Goal: Task Accomplishment & Management: Complete application form

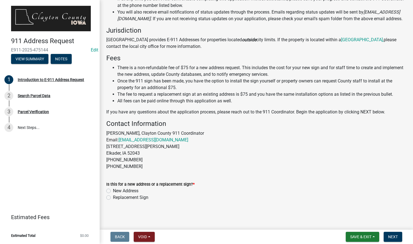
scroll to position [100, 0]
click at [113, 190] on label "New Address" at bounding box center [125, 190] width 25 height 7
click at [113, 190] on input "New Address" at bounding box center [115, 189] width 4 height 4
radio input "true"
click at [395, 237] on span "Next" at bounding box center [393, 236] width 10 height 4
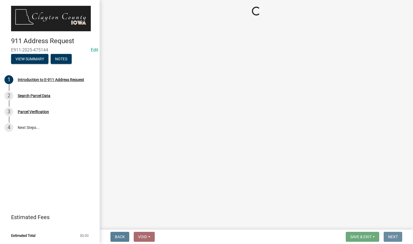
scroll to position [0, 0]
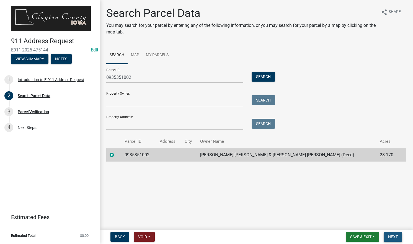
click at [391, 236] on span "Next" at bounding box center [393, 236] width 10 height 4
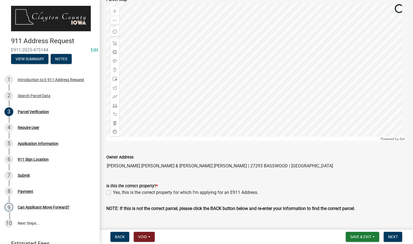
scroll to position [67, 0]
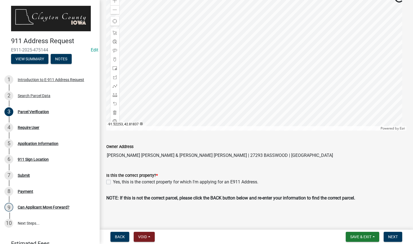
click at [113, 182] on label "Yes, this is the correct property for which I'm applying for an E911 Address." at bounding box center [185, 182] width 145 height 7
click at [113, 182] on input "Yes, this is the correct property for which I'm applying for an E911 Address." at bounding box center [115, 181] width 4 height 4
checkbox input "true"
click at [391, 238] on span "Next" at bounding box center [393, 236] width 10 height 4
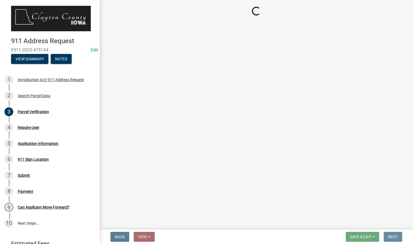
scroll to position [0, 0]
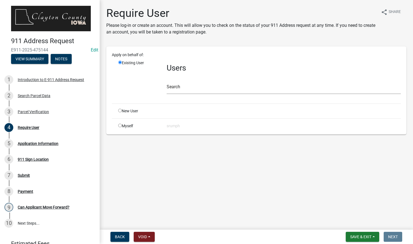
click at [119, 127] on input "radio" at bounding box center [120, 126] width 4 height 4
radio input "true"
radio input "false"
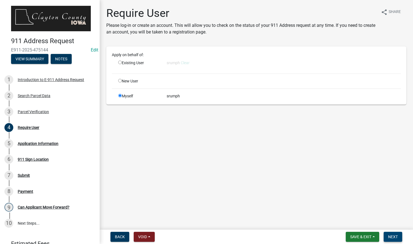
click at [391, 237] on span "Next" at bounding box center [393, 236] width 10 height 4
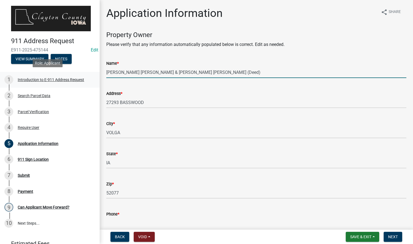
drag, startPoint x: 219, startPoint y: 75, endPoint x: 83, endPoint y: 73, distance: 136.3
click at [83, 73] on div "911 Address Request E911-2025-475144 Edit View Summary Notes 1 Introduction to …" at bounding box center [206, 122] width 413 height 244
type input "[PERSON_NAME]"
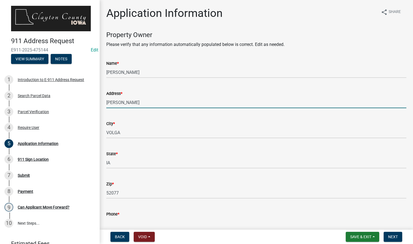
drag, startPoint x: 137, startPoint y: 105, endPoint x: 101, endPoint y: 104, distance: 36.2
click at [101, 104] on div "Application Information share Share Property Owner Please verify that any infor…" at bounding box center [256, 243] width 313 height 472
type input "[STREET_ADDRESS]"
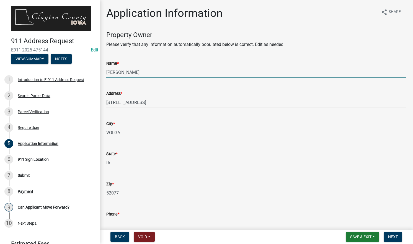
click at [129, 74] on input "[PERSON_NAME]" at bounding box center [256, 72] width 300 height 11
type input "M"
type input "[PERSON_NAME]"
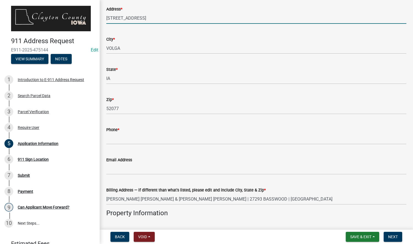
scroll to position [86, 0]
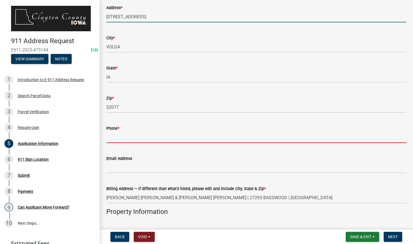
click at [158, 137] on input "Phone *" at bounding box center [256, 137] width 300 height 11
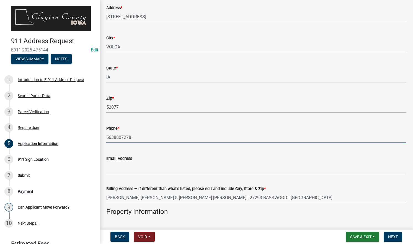
type input "5638807278"
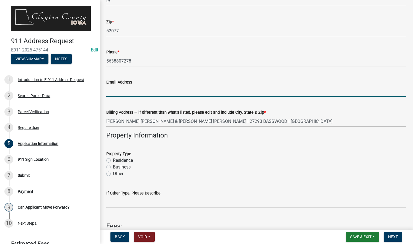
scroll to position [163, 0]
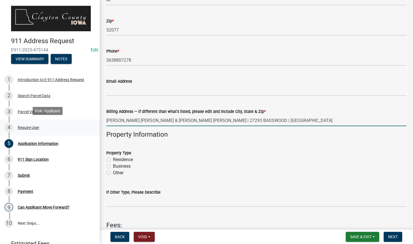
drag, startPoint x: 272, startPoint y: 119, endPoint x: 91, endPoint y: 123, distance: 181.1
click at [91, 123] on div "911 Address Request E911-2025-475144 Edit View Summary Notes 1 Introduction to …" at bounding box center [206, 122] width 413 height 244
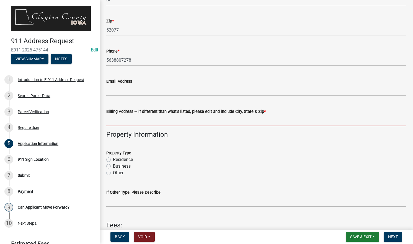
click at [109, 173] on div "Property Type Residence Business Other" at bounding box center [256, 163] width 300 height 27
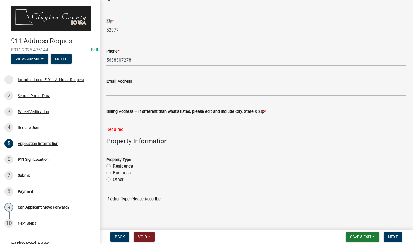
click at [113, 180] on label "Other" at bounding box center [118, 179] width 11 height 7
click at [113, 180] on input "Other" at bounding box center [115, 178] width 4 height 4
radio input "true"
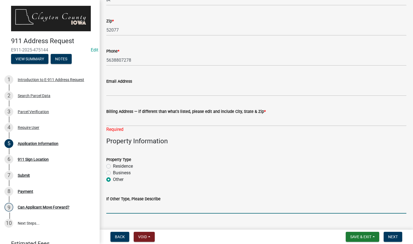
click at [127, 209] on input "If Other Type, Please Describe" at bounding box center [256, 207] width 300 height 11
type input "Grain Bin with electric hook up"
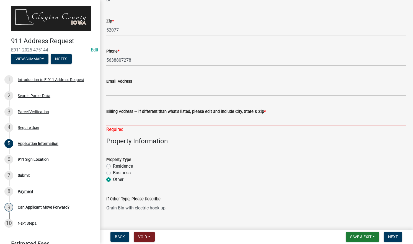
click at [237, 121] on input "Billing Address — if different than what's listed, please edit and include City…" at bounding box center [256, 120] width 300 height 11
type input "a"
type input "A"
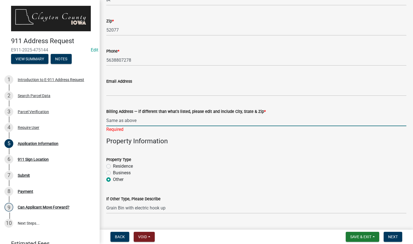
type input "Same as above"
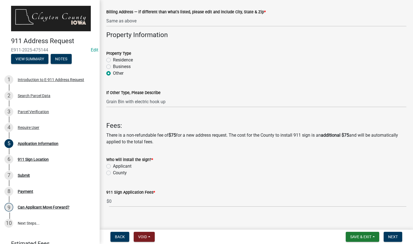
scroll to position [268, 0]
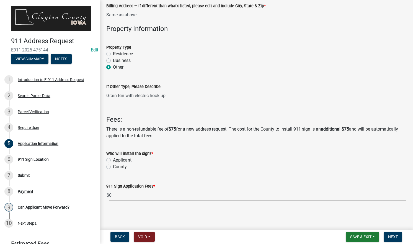
click at [113, 159] on label "Applicant" at bounding box center [122, 160] width 19 height 7
click at [113, 159] on input "Applicant" at bounding box center [115, 159] width 4 height 4
radio input "true"
click at [397, 236] on span "Next" at bounding box center [393, 236] width 10 height 4
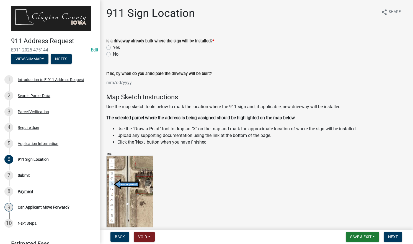
click at [113, 48] on label "Yes" at bounding box center [116, 47] width 7 height 7
click at [113, 48] on input "Yes" at bounding box center [115, 46] width 4 height 4
radio input "true"
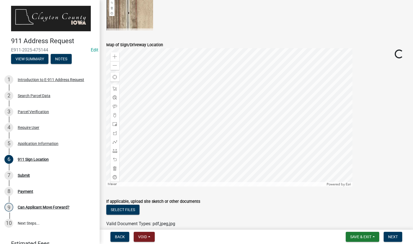
scroll to position [210, 0]
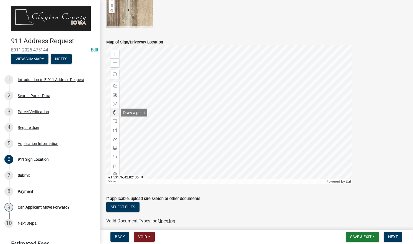
click at [114, 112] on span at bounding box center [115, 112] width 4 height 4
click at [116, 53] on span at bounding box center [115, 54] width 4 height 4
click at [114, 113] on span at bounding box center [115, 112] width 4 height 4
click at [176, 133] on div at bounding box center [229, 114] width 246 height 138
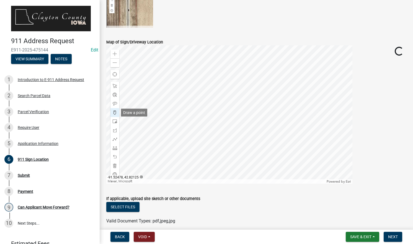
click at [114, 111] on span at bounding box center [115, 112] width 4 height 4
click at [227, 137] on div at bounding box center [229, 114] width 246 height 138
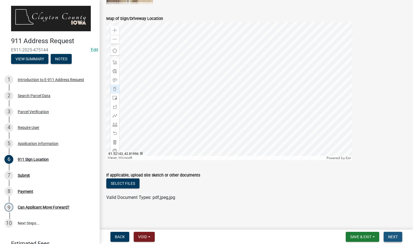
click at [395, 236] on span "Next" at bounding box center [393, 236] width 10 height 4
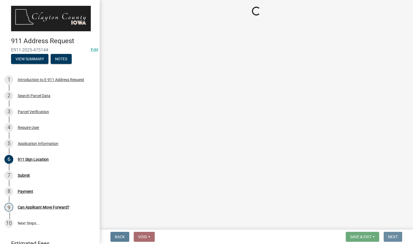
scroll to position [0, 0]
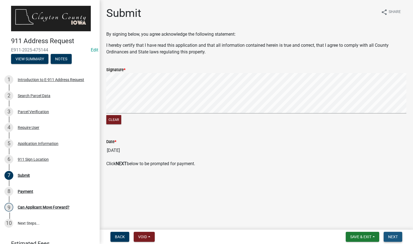
click at [390, 235] on span "Next" at bounding box center [393, 236] width 10 height 4
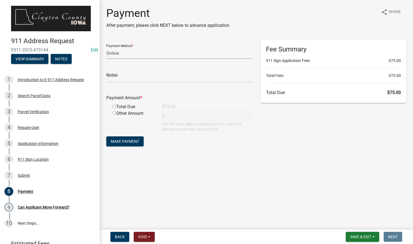
click at [181, 57] on select "Credit Card POS Check Cash Online" at bounding box center [179, 53] width 146 height 11
select select "1: 0"
click at [106, 48] on select "Credit Card POS Check Cash Online" at bounding box center [179, 53] width 146 height 11
click at [144, 79] on input "text" at bounding box center [179, 76] width 146 height 11
type input "0000"
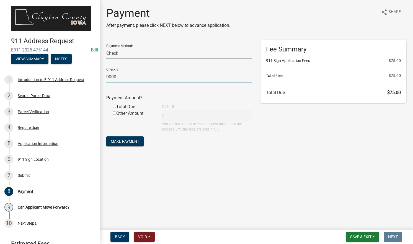
click at [114, 107] on input "radio" at bounding box center [115, 107] width 4 height 4
radio input "true"
type input "75"
click at [133, 143] on span "Make Payment" at bounding box center [125, 141] width 28 height 4
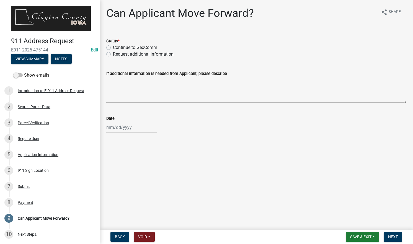
click at [142, 48] on label "Continue to GeoComm" at bounding box center [135, 47] width 44 height 7
click at [116, 48] on input "Continue to GeoComm" at bounding box center [115, 46] width 4 height 4
radio input "true"
click at [135, 128] on div at bounding box center [131, 127] width 51 height 11
select select "9"
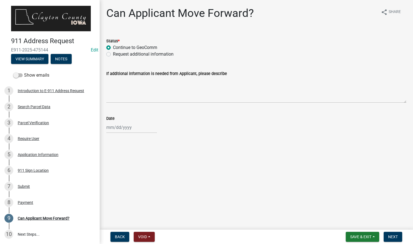
select select "2025"
click at [112, 165] on div "8" at bounding box center [111, 165] width 9 height 9
type input "[DATE]"
click at [393, 237] on span "Next" at bounding box center [393, 236] width 10 height 4
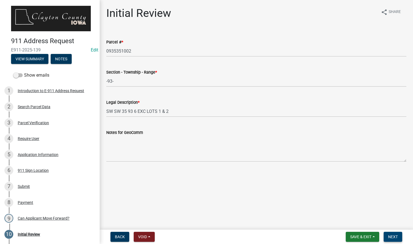
click at [391, 236] on span "Next" at bounding box center [393, 236] width 10 height 4
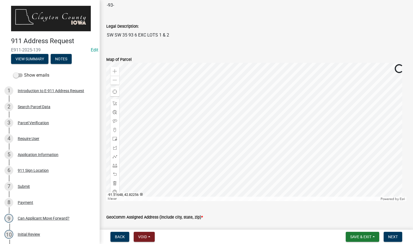
scroll to position [102, 0]
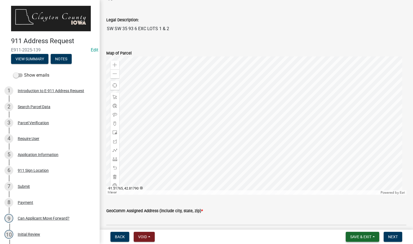
click at [360, 236] on span "Save & Exit" at bounding box center [360, 236] width 21 height 4
click at [356, 219] on button "Save & Exit" at bounding box center [357, 222] width 44 height 13
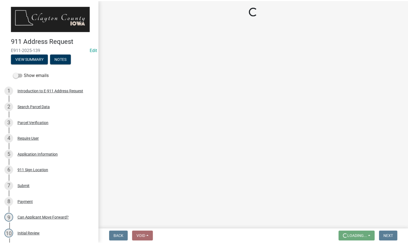
scroll to position [0, 0]
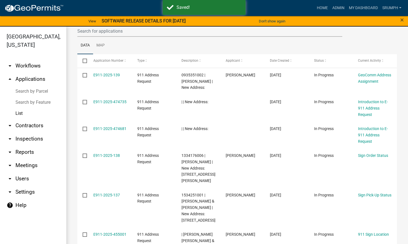
scroll to position [63, 0]
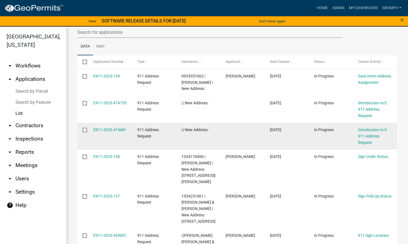
click at [85, 130] on input "checkbox" at bounding box center [85, 130] width 4 height 4
checkbox input "true"
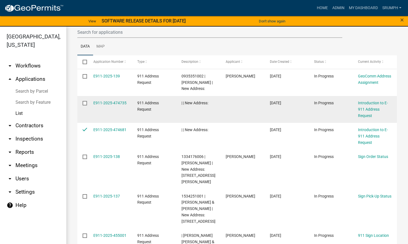
click at [85, 104] on input "checkbox" at bounding box center [85, 103] width 4 height 4
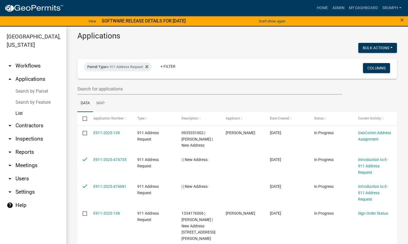
scroll to position [0, 0]
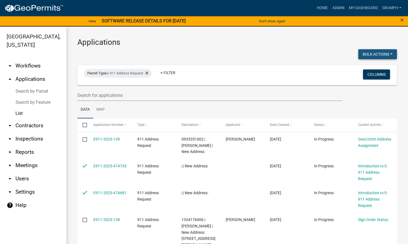
click at [382, 54] on button "Bulk Actions" at bounding box center [378, 54] width 39 height 10
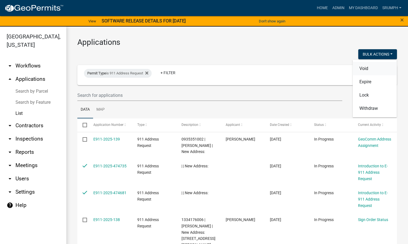
click at [364, 69] on button "Void" at bounding box center [375, 68] width 44 height 13
checkbox input "false"
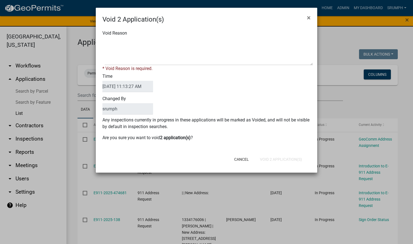
click at [188, 37] on div "Void Reason * Void Reason is required." at bounding box center [206, 51] width 216 height 42
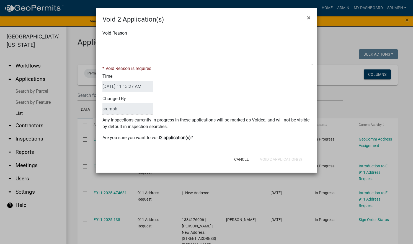
click at [177, 43] on textarea "Void Reason" at bounding box center [209, 52] width 208 height 28
type textarea "incomplete"
click at [268, 158] on div "Cancel Void 2 Application(s)" at bounding box center [242, 159] width 136 height 14
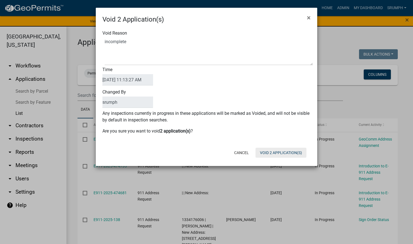
click at [268, 153] on button "Void 2 Application(s)" at bounding box center [280, 153] width 51 height 10
